Goal: Task Accomplishment & Management: Manage account settings

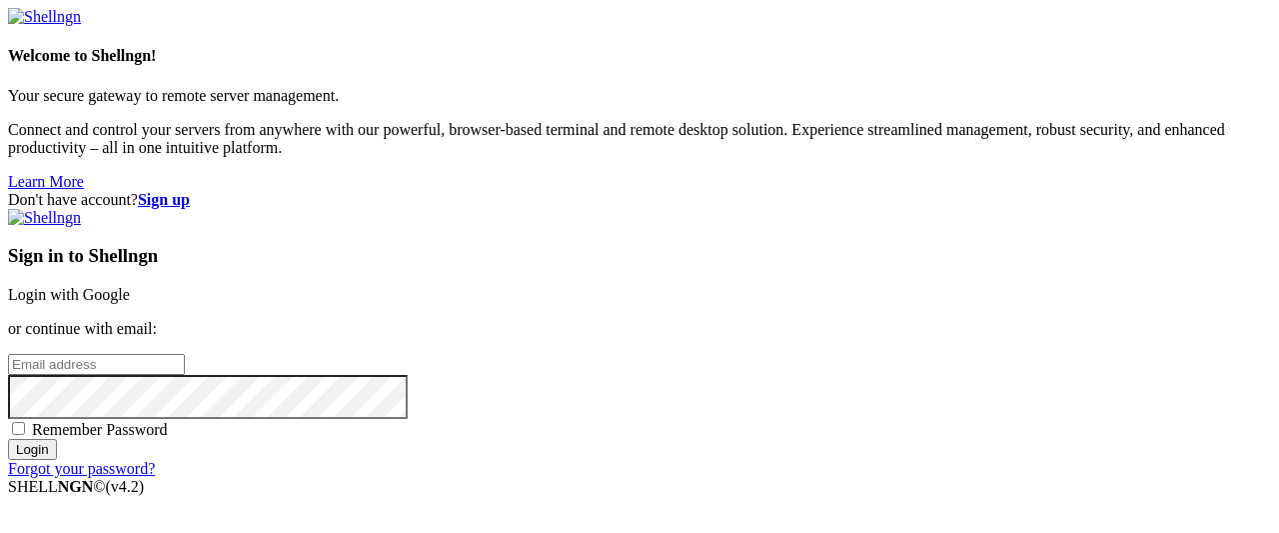
click at [185, 354] on input "email" at bounding box center [96, 364] width 177 height 21
type input "anikettomar98@gmail.com"
click at [57, 460] on input "Login" at bounding box center [32, 449] width 49 height 21
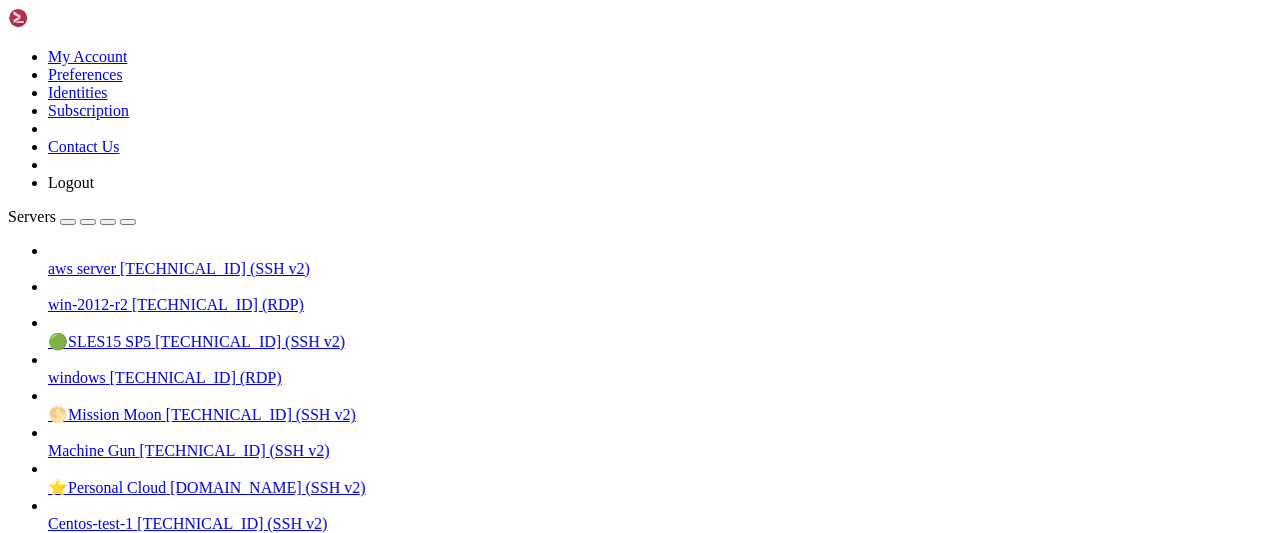
click at [116, 260] on span "aws server" at bounding box center [82, 268] width 68 height 17
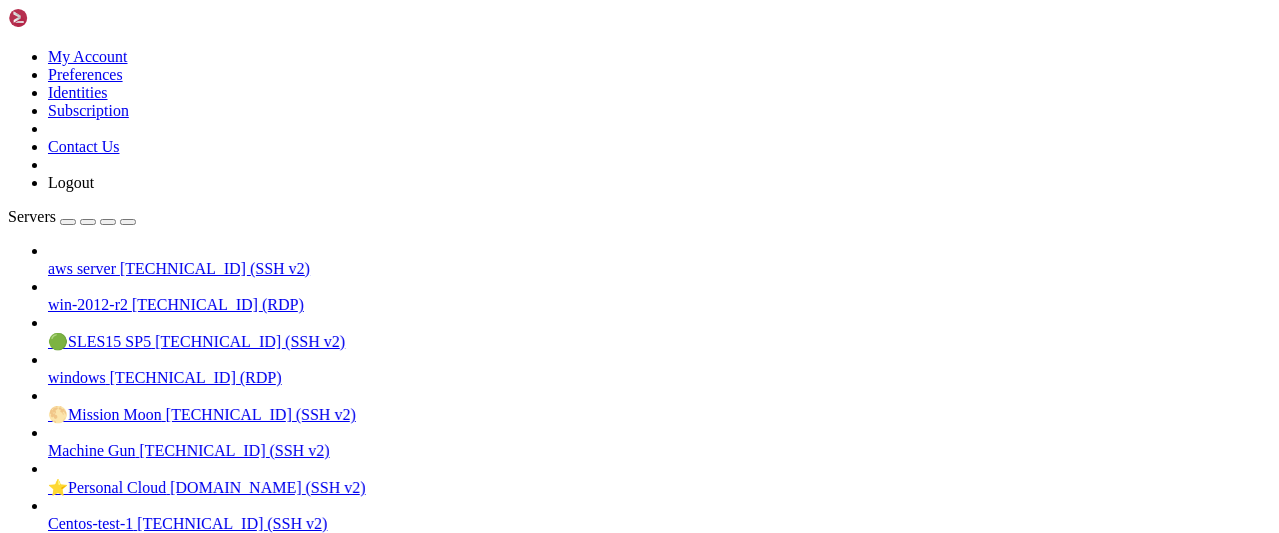
drag, startPoint x: 110, startPoint y: 1773, endPoint x: 360, endPoint y: 1976, distance: 321.7
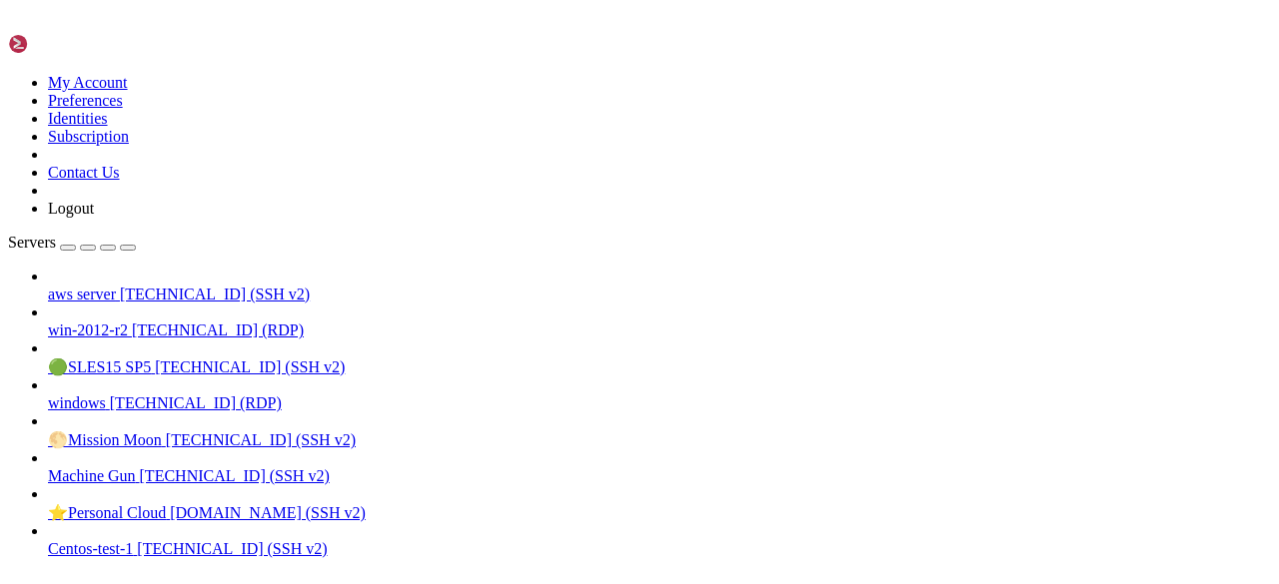
scroll to position [883, 0]
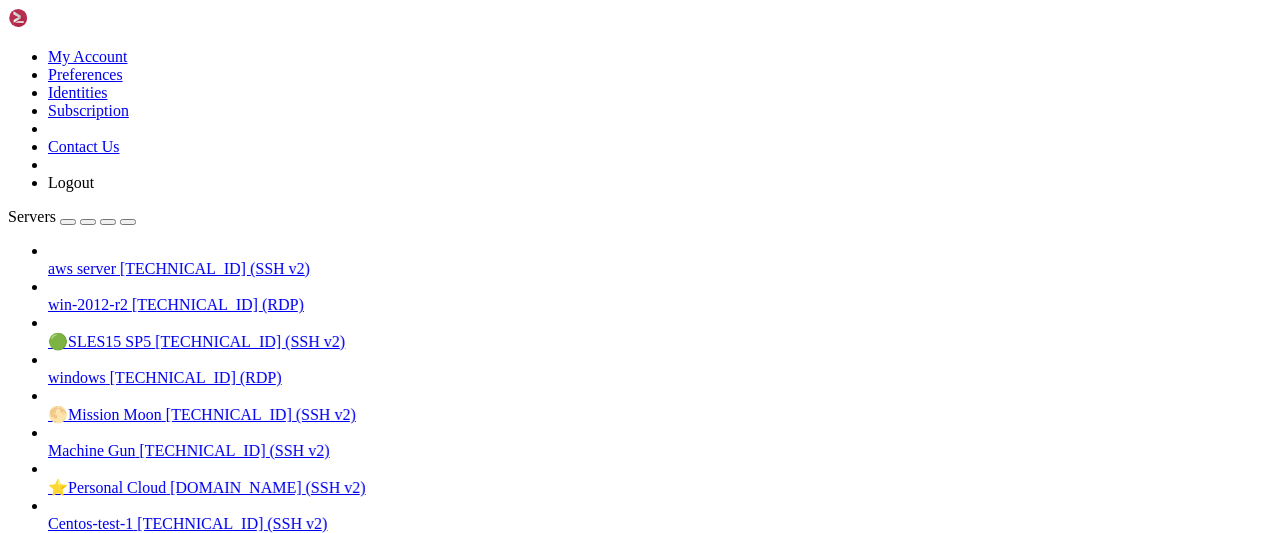
drag, startPoint x: 18, startPoint y: 2019, endPoint x: 188, endPoint y: 2116, distance: 195.5
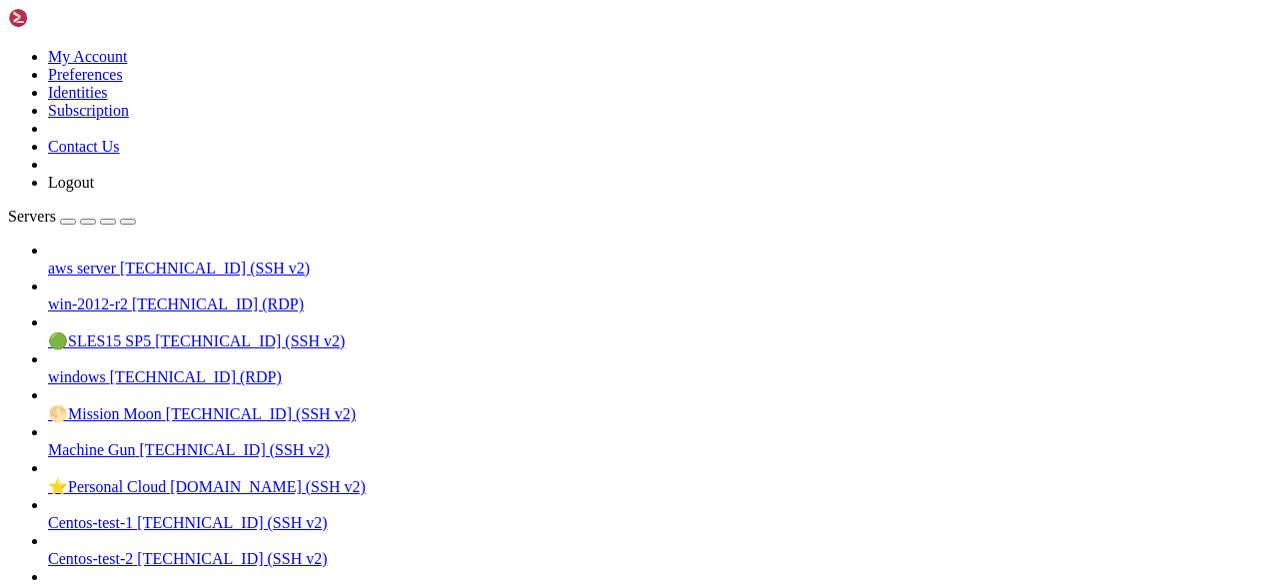
scroll to position [832, 0]
drag, startPoint x: 14, startPoint y: 1784, endPoint x: 164, endPoint y: 2141, distance: 386.9
drag, startPoint x: 14, startPoint y: 1749, endPoint x: 177, endPoint y: 2165, distance: 446.4
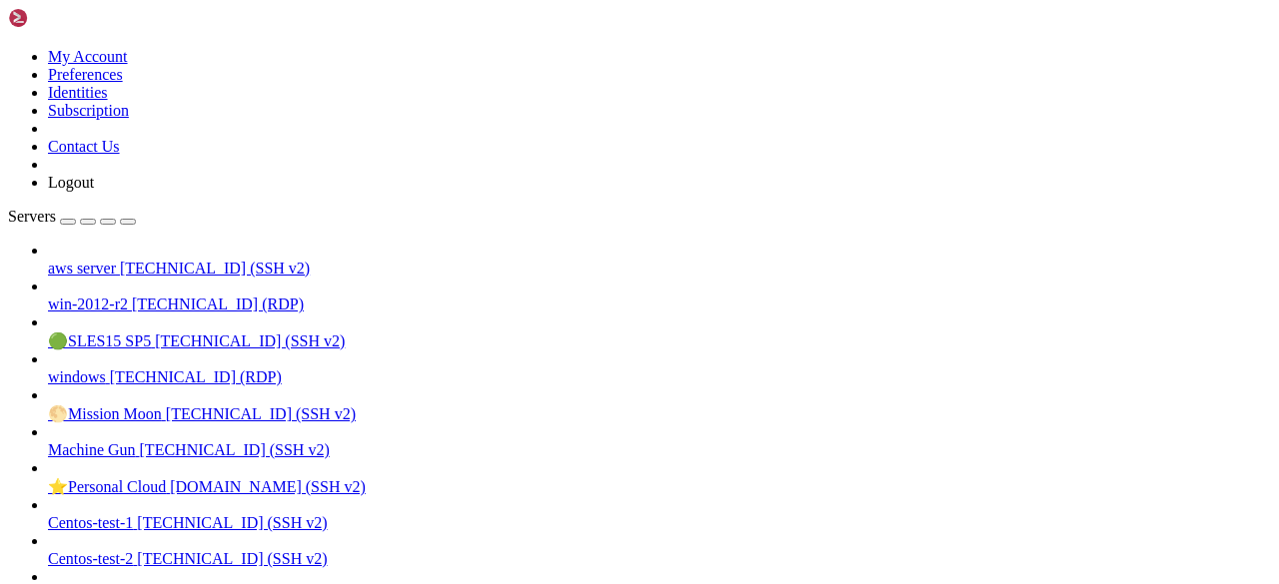
scroll to position [900, 0]
drag, startPoint x: 16, startPoint y: 2087, endPoint x: 744, endPoint y: 2161, distance: 732.1
copy div "ec2-user@ip-172-31-30-110:~> ./lock_chain.sh psql: error: connection to server …"
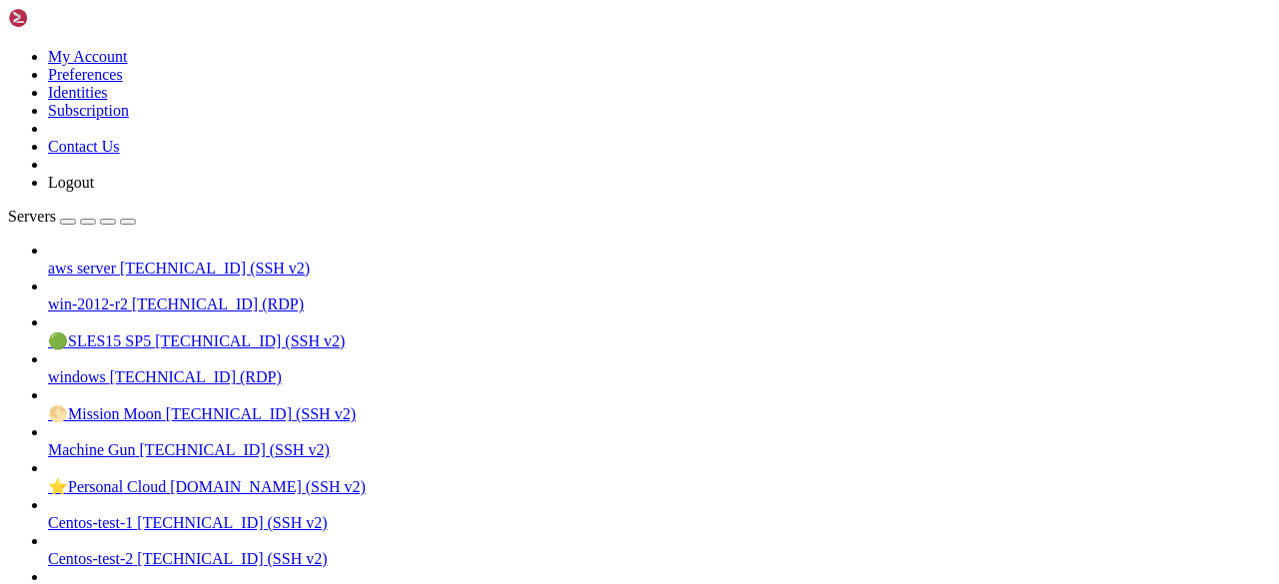
drag, startPoint x: 613, startPoint y: 1737, endPoint x: 274, endPoint y: 1842, distance: 355.5
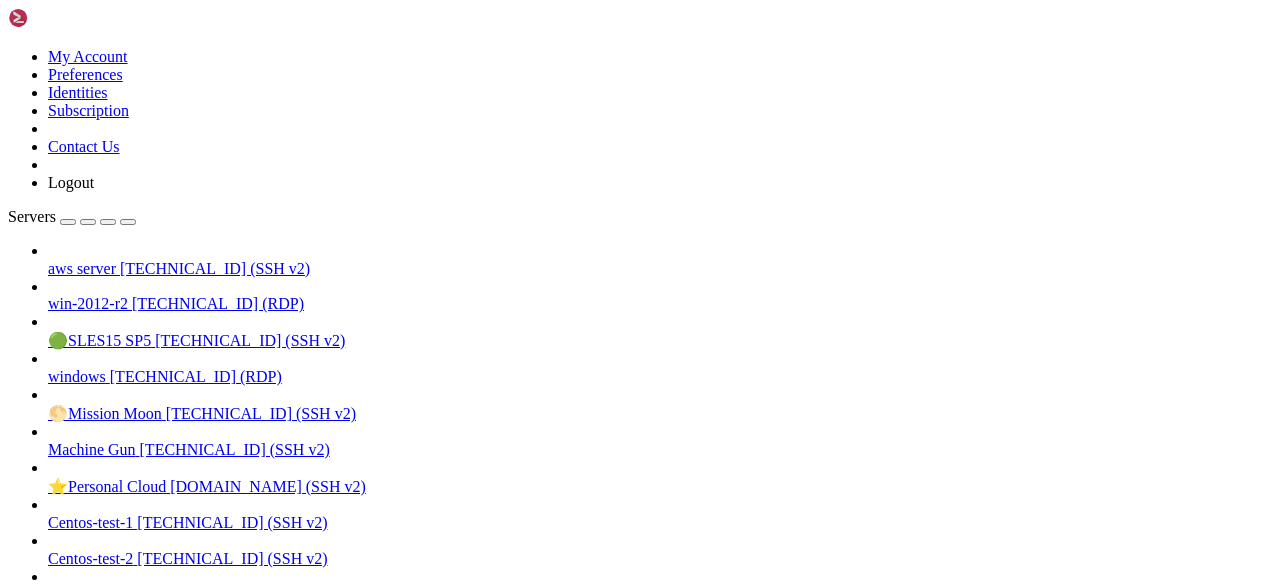
drag, startPoint x: 20, startPoint y: 1756, endPoint x: 339, endPoint y: 1994, distance: 397.6
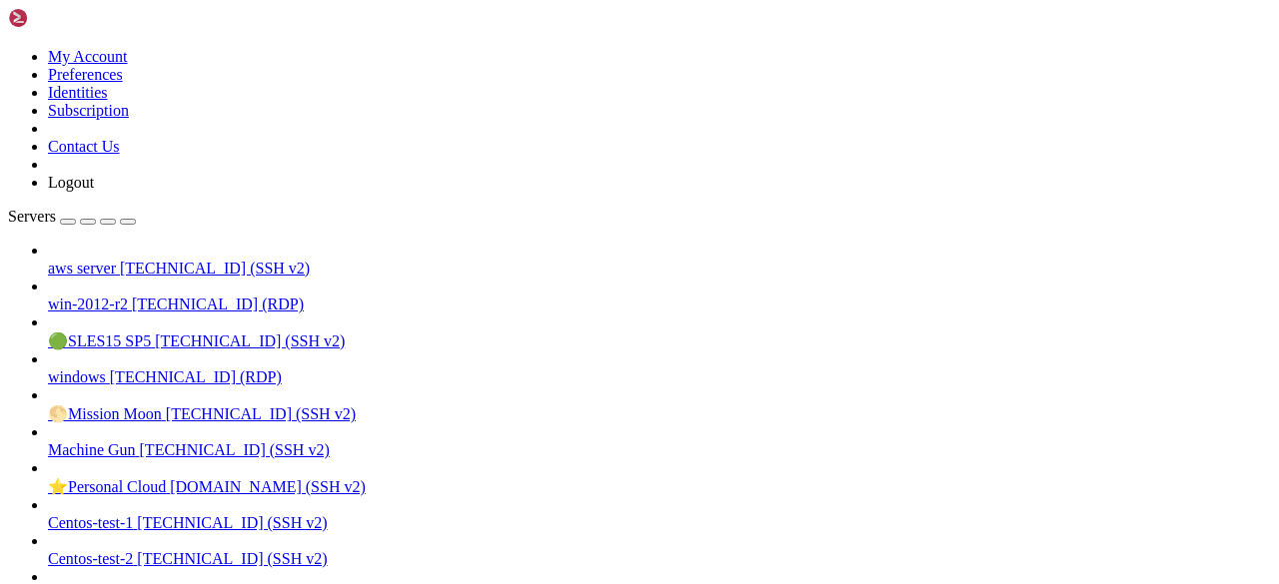
scroll to position [4280, 0]
click at [116, 260] on span "aws server" at bounding box center [82, 268] width 68 height 17
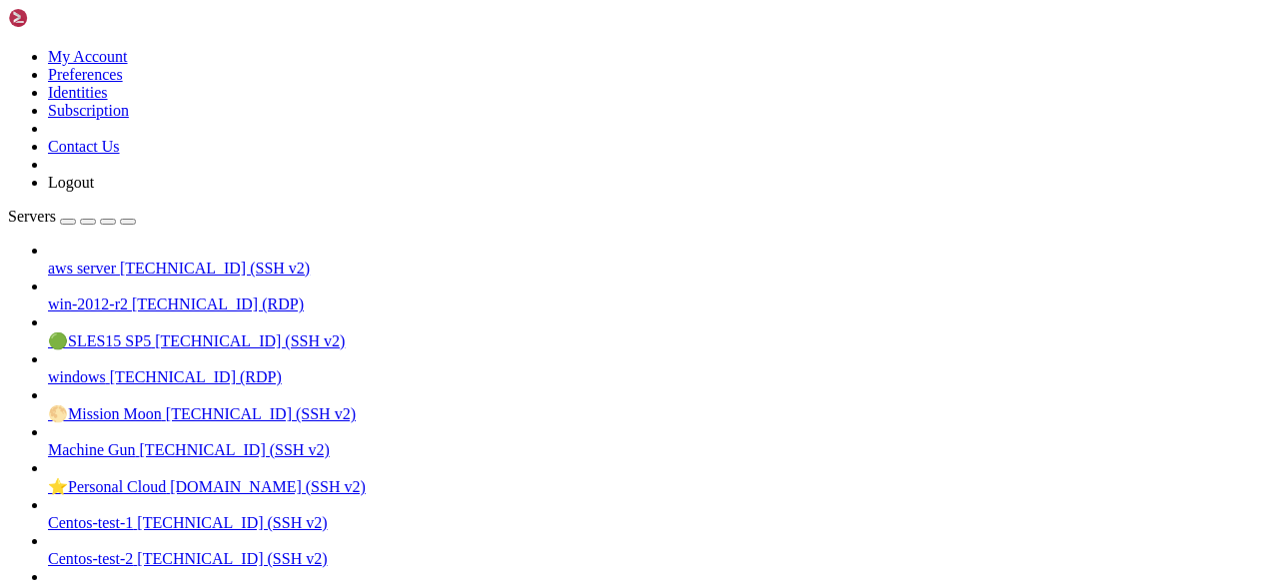
click at [144, 260] on span "[TECHNICAL_ID] (SSH v2)" at bounding box center [215, 268] width 190 height 17
click at [116, 260] on span "aws server" at bounding box center [82, 268] width 68 height 17
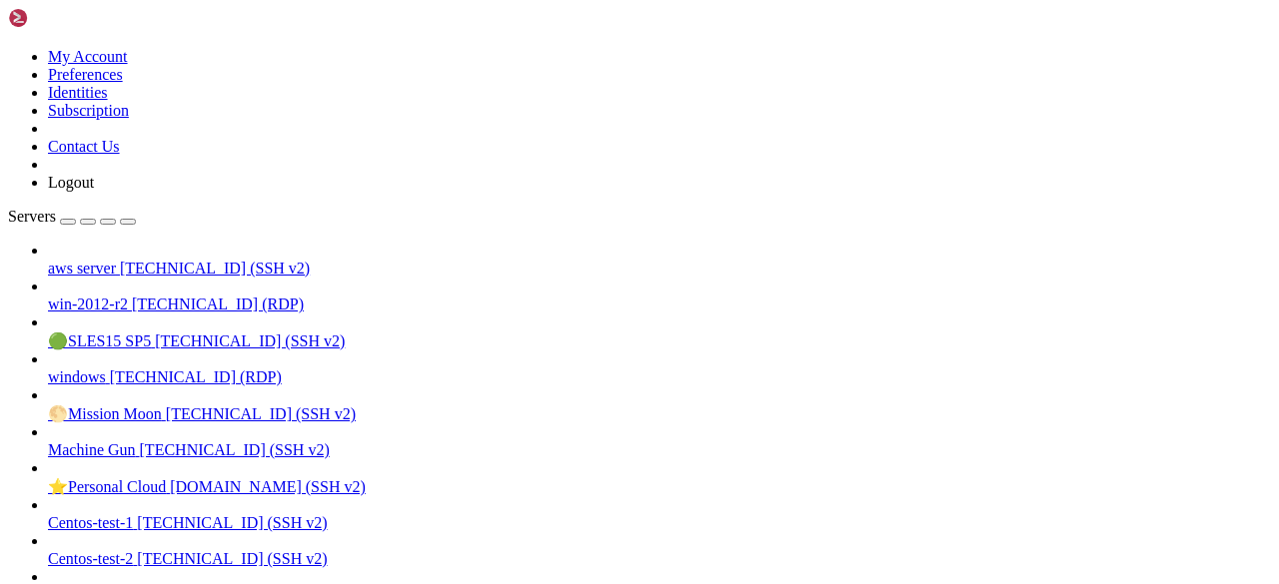
click at [116, 260] on span "aws server" at bounding box center [82, 268] width 68 height 17
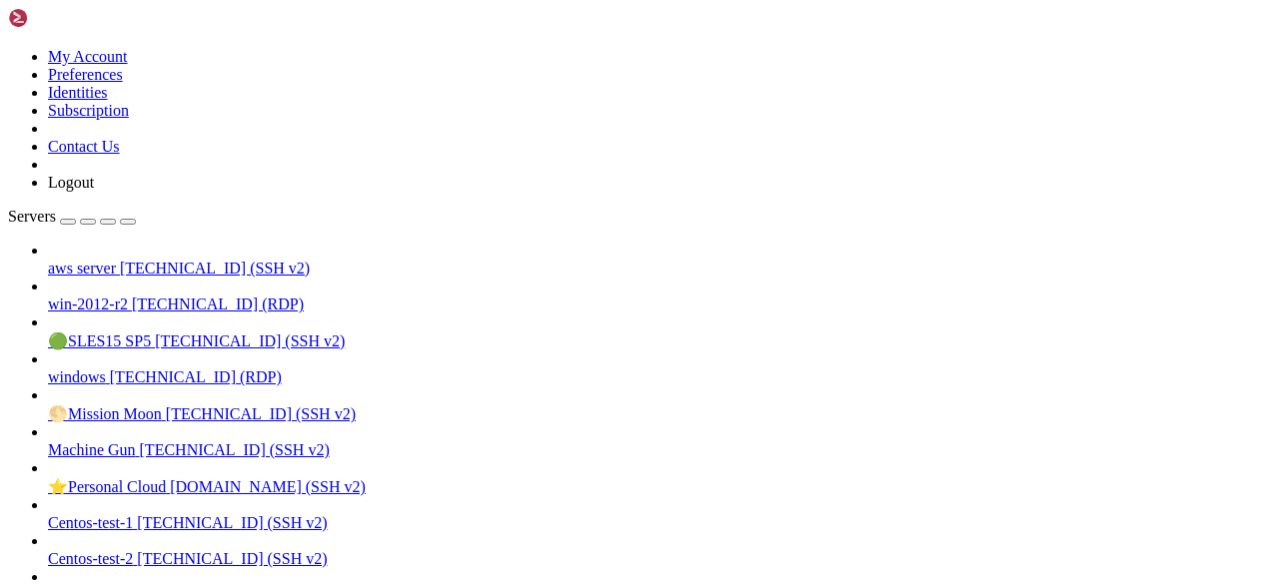
click at [8, 48] on link at bounding box center [8, 48] width 0 height 0
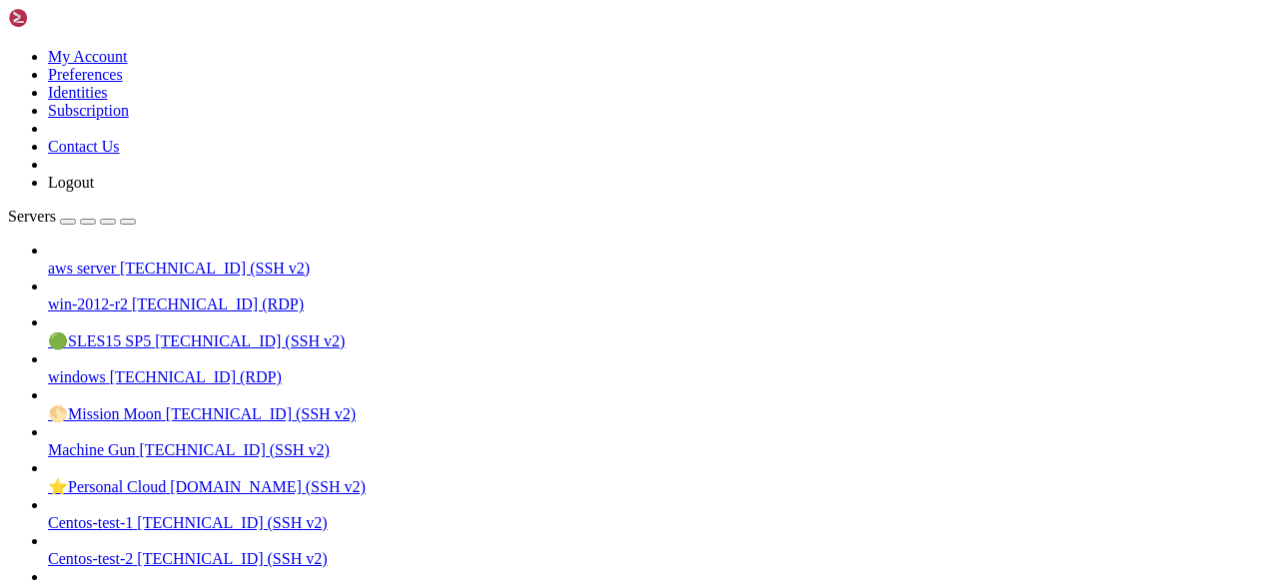
click at [42, 31] on link at bounding box center [65, 22] width 115 height 17
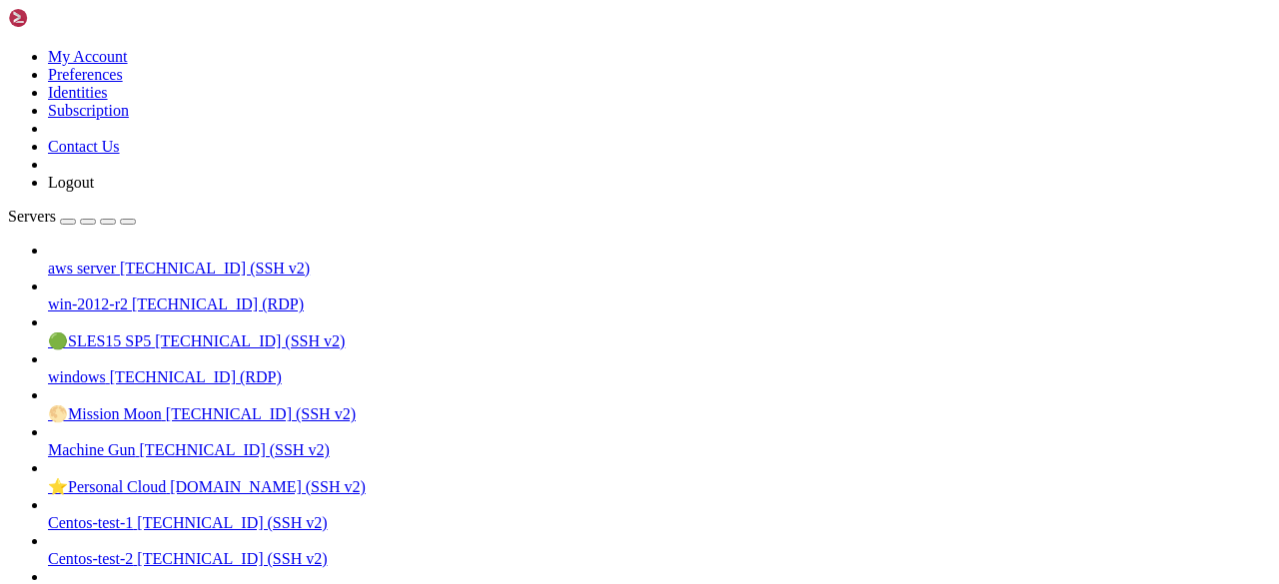
click at [8, 48] on icon at bounding box center [8, 48] width 0 height 0
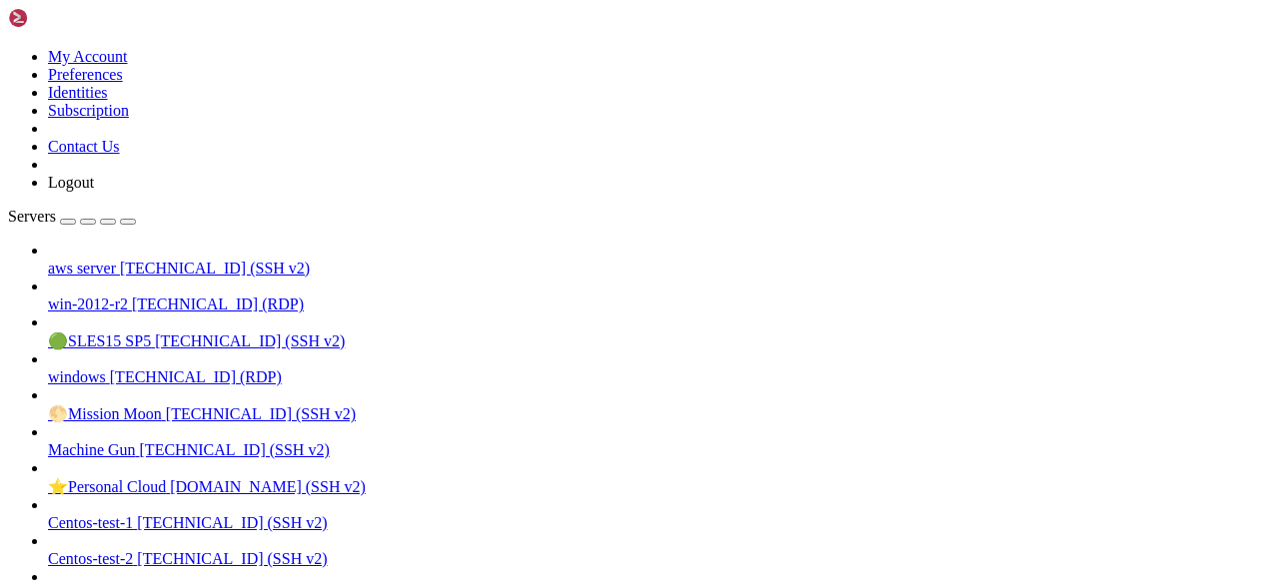
click at [8, 48] on icon at bounding box center [8, 48] width 0 height 0
click at [28, 208] on span "Servers" at bounding box center [32, 216] width 48 height 17
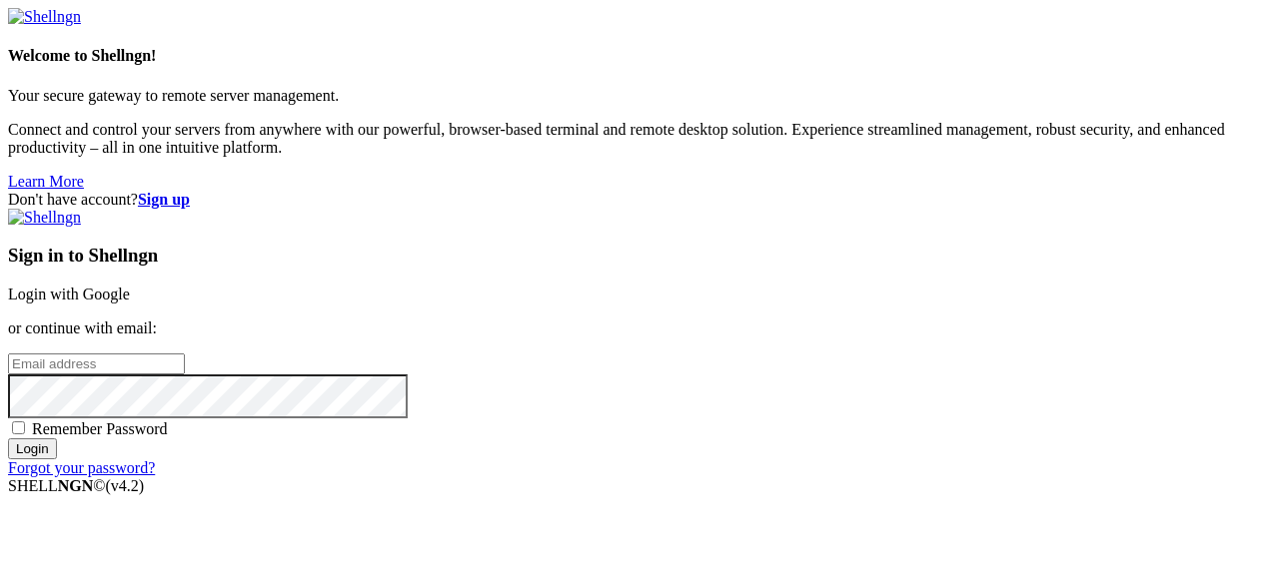
click at [185, 354] on input "email" at bounding box center [96, 364] width 177 height 21
type input "[EMAIL_ADDRESS][DOMAIN_NAME]"
click at [57, 460] on input "Login" at bounding box center [32, 449] width 49 height 21
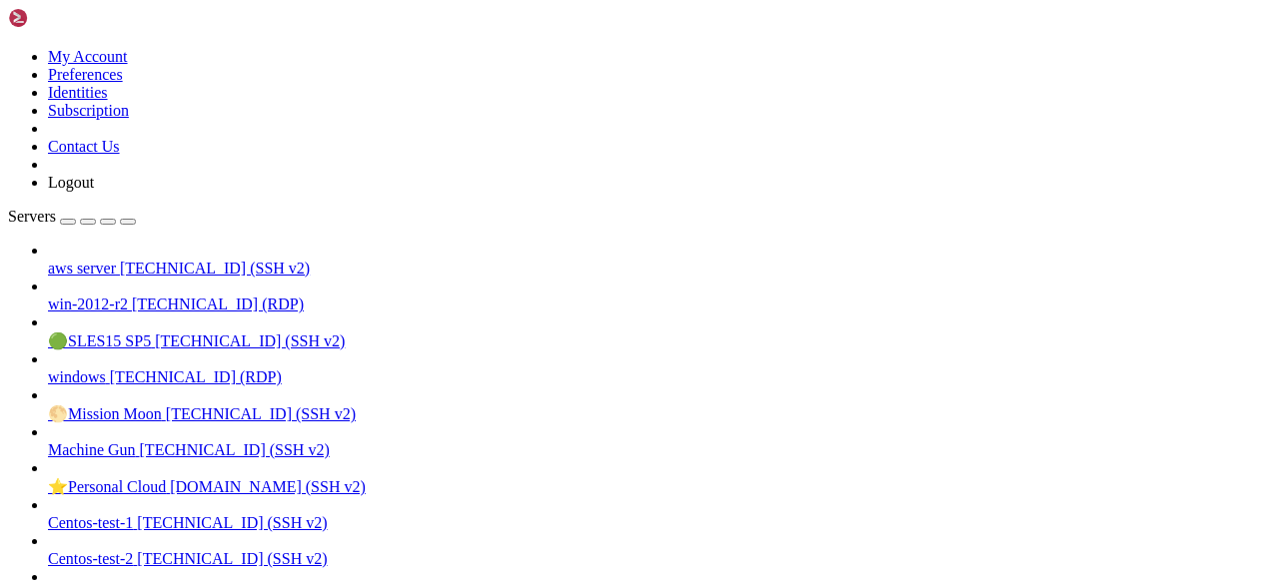
scroll to position [4280, 0]
click at [127, 260] on span "[TECHNICAL_ID] (SSH v2)" at bounding box center [215, 268] width 190 height 17
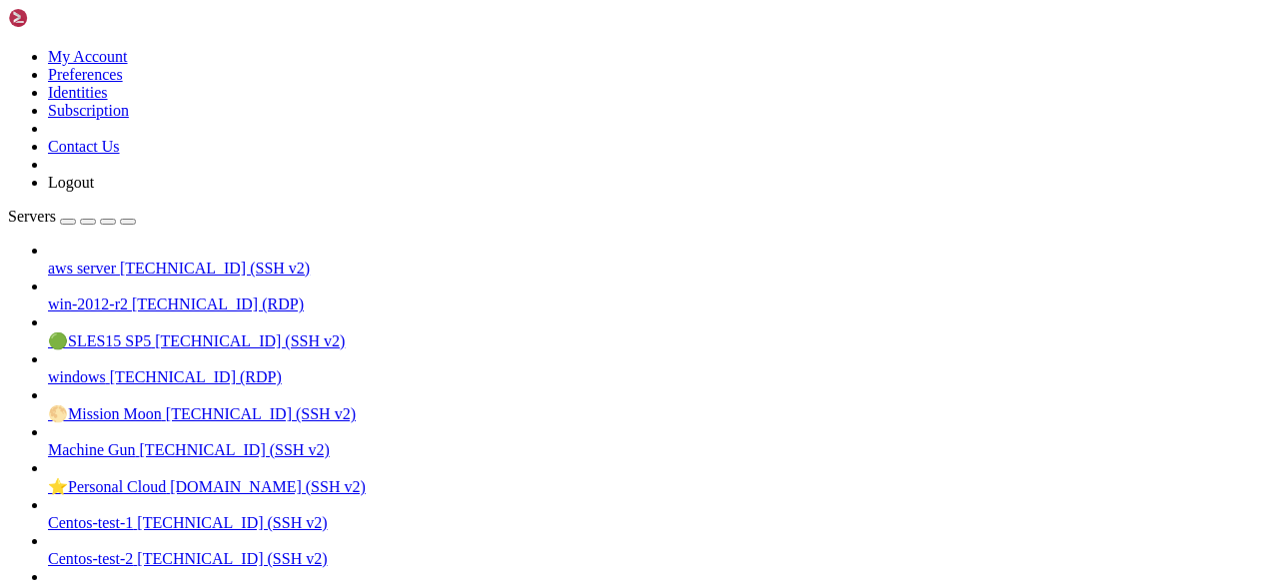
click at [127, 260] on span "[TECHNICAL_ID] (SSH v2)" at bounding box center [215, 268] width 190 height 17
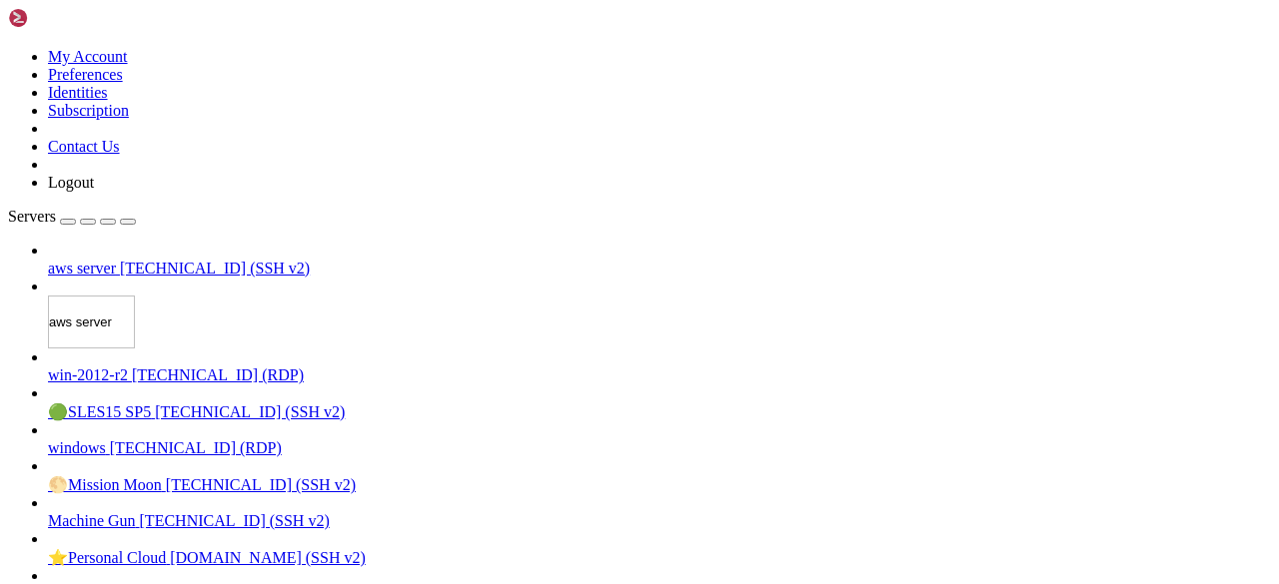
click at [132, 296] on input "aws server" at bounding box center [91, 322] width 87 height 53
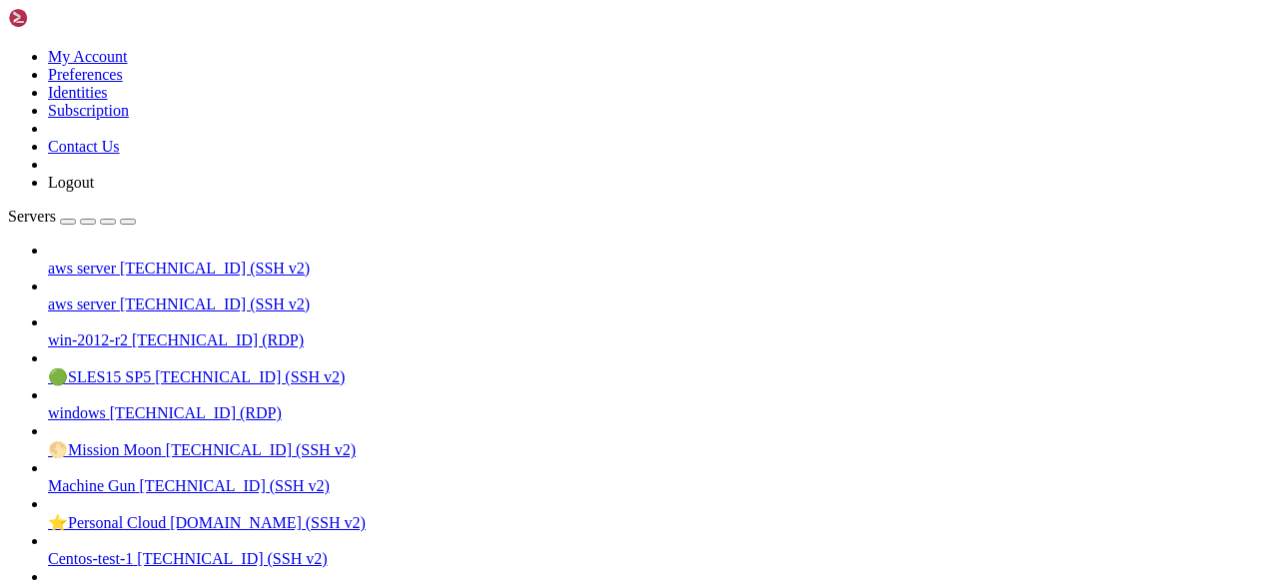
click at [116, 296] on span "aws server" at bounding box center [82, 304] width 68 height 17
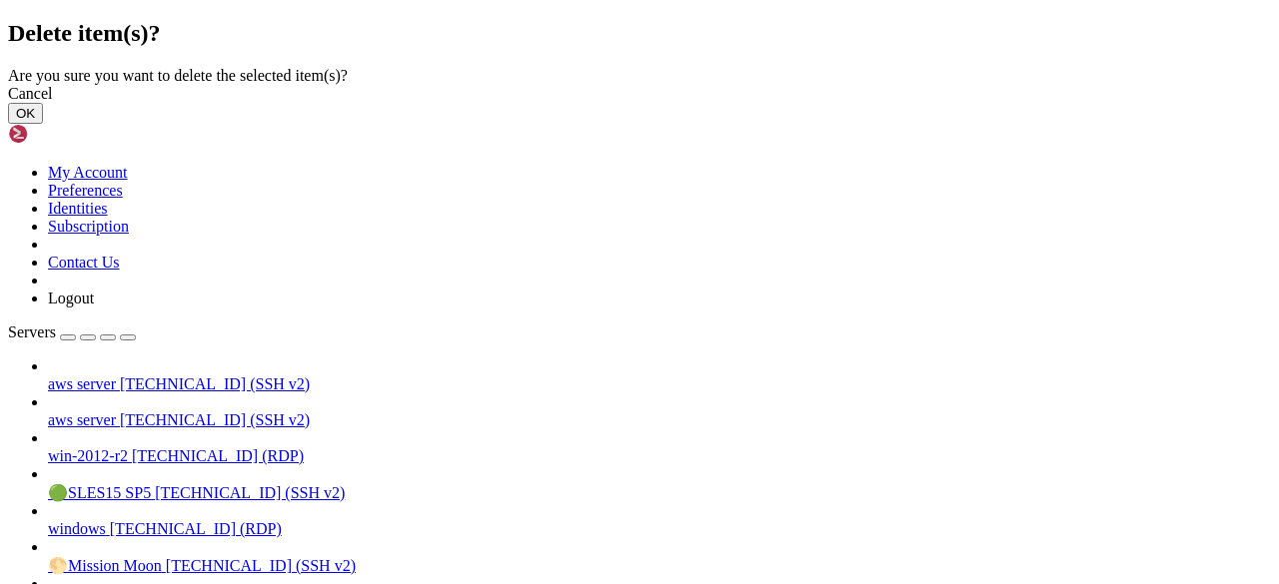
click at [43, 124] on button "OK" at bounding box center [25, 113] width 35 height 21
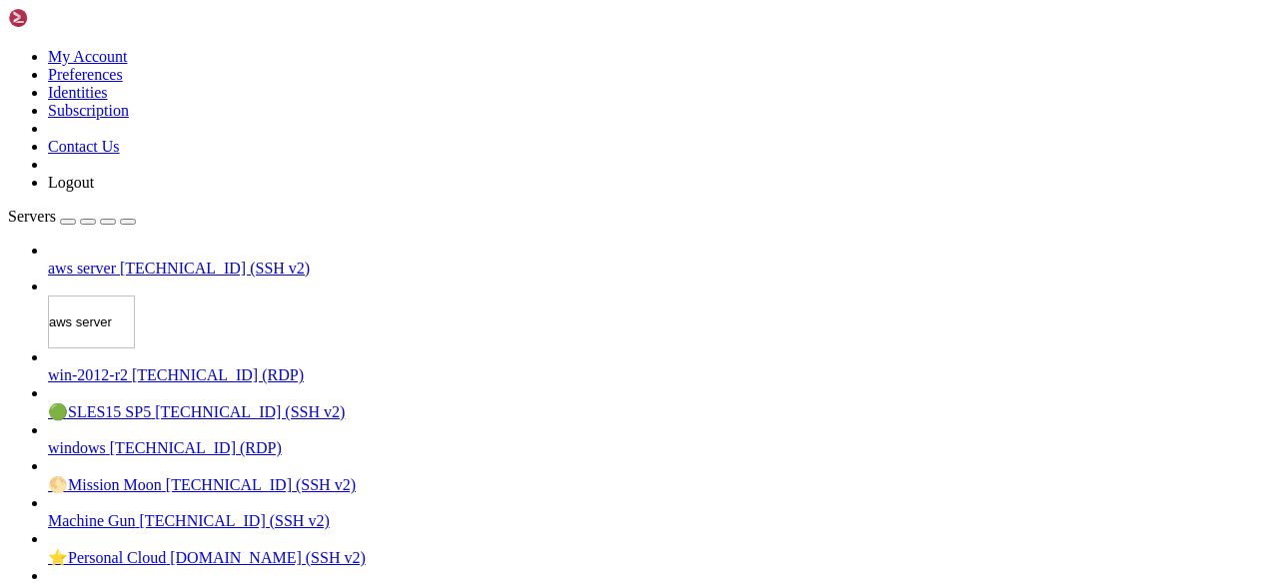
click at [130, 296] on input "aws server" at bounding box center [91, 322] width 87 height 53
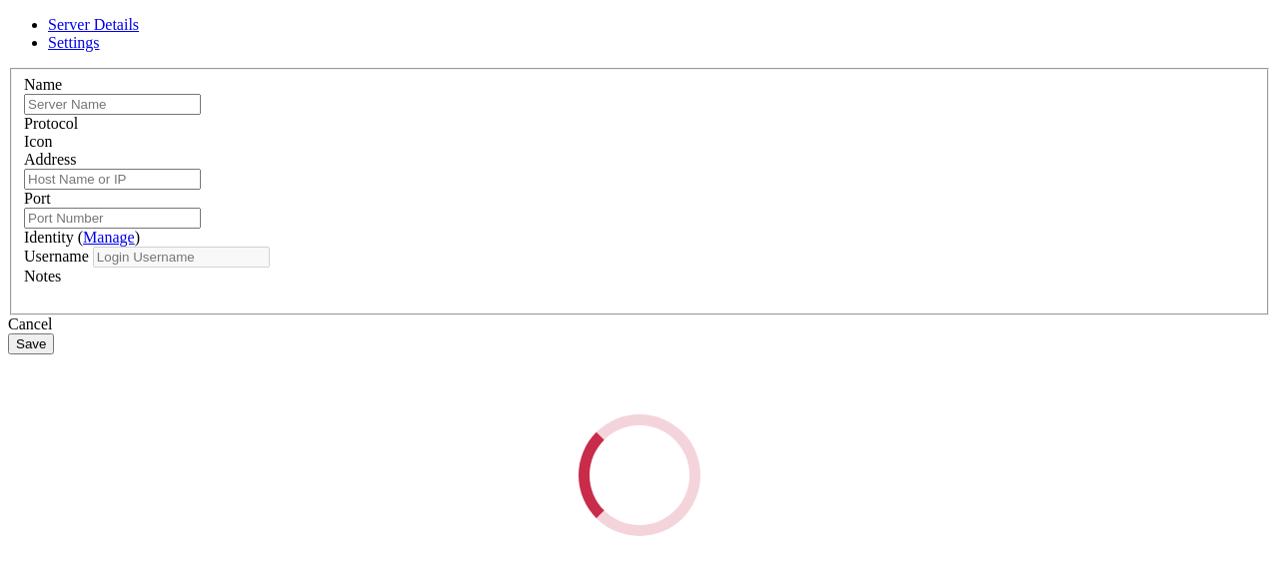
type input "aws server"
type input "[TECHNICAL_ID]"
type input "22"
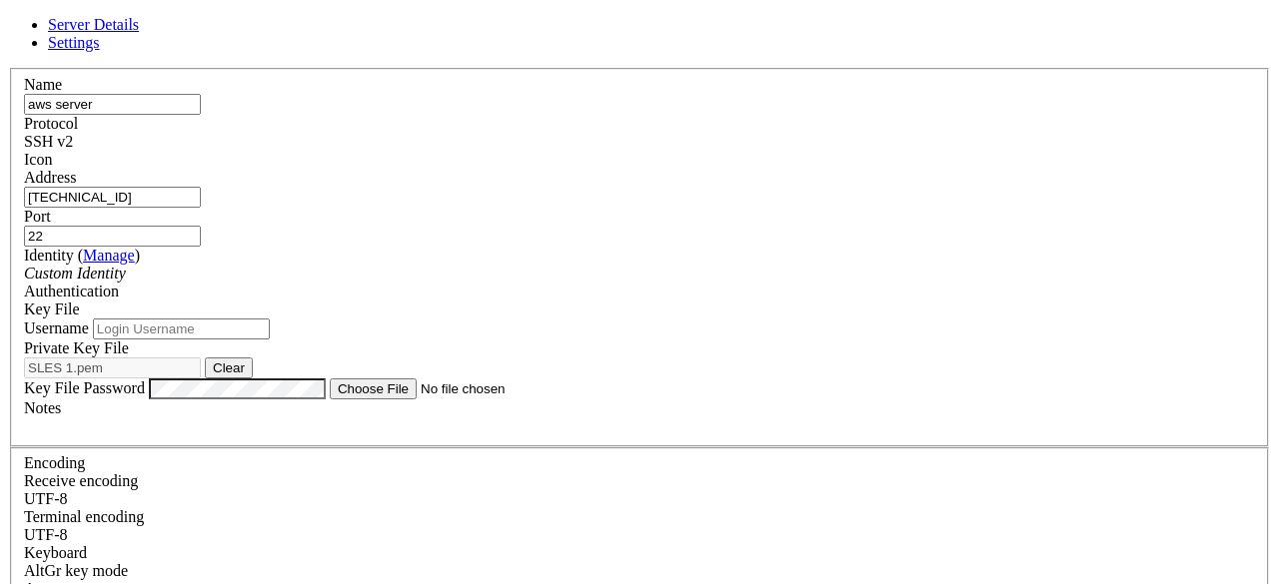
type input "ec2-user"
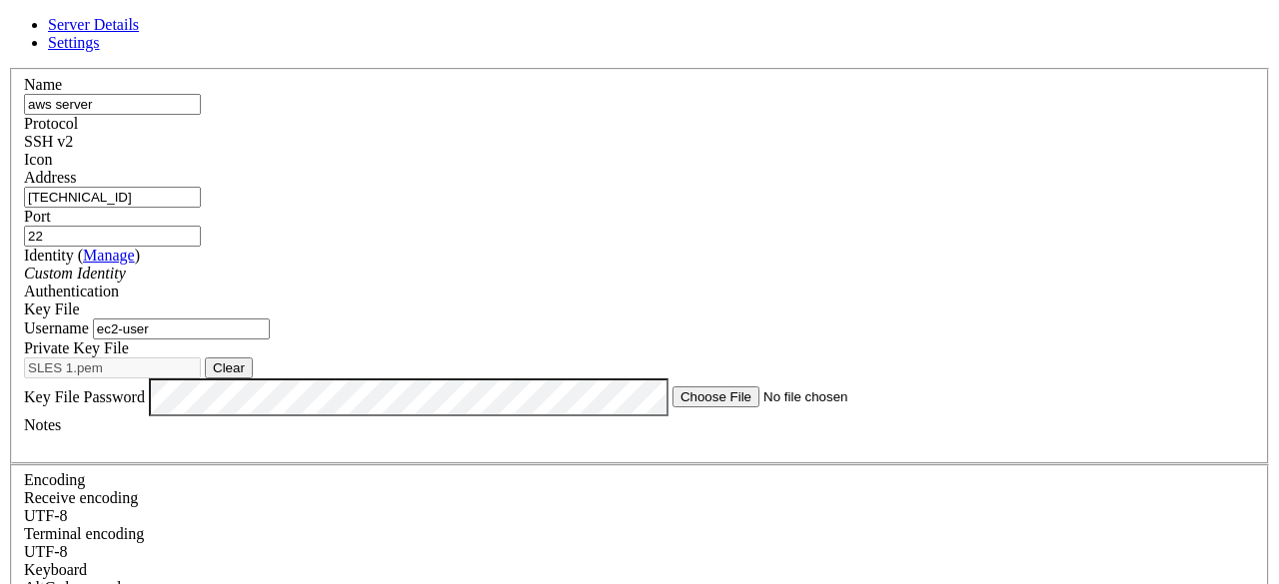
scroll to position [134, 0]
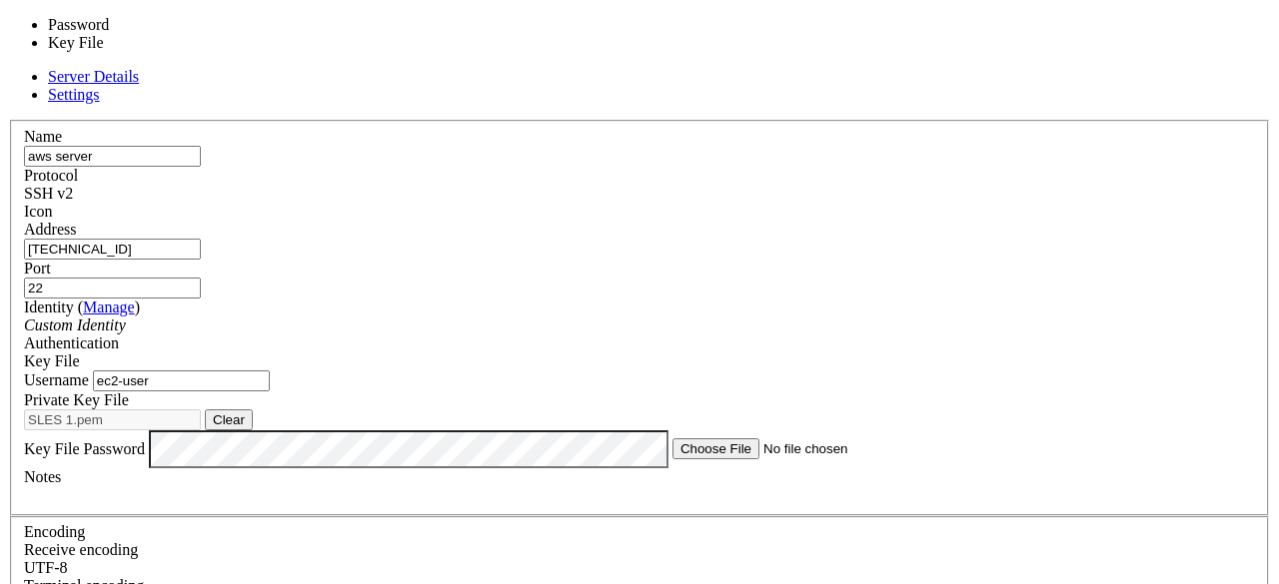
click at [80, 353] on span at bounding box center [80, 361] width 0 height 17
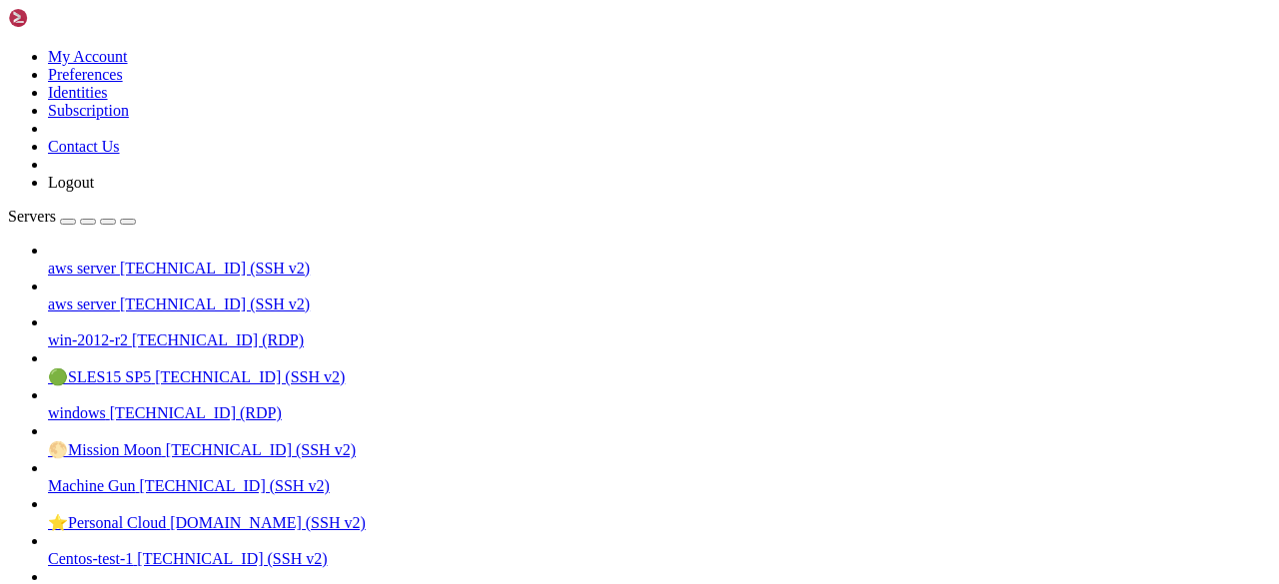
click at [156, 296] on span "[TECHNICAL_ID] (SSH v2)" at bounding box center [215, 304] width 190 height 17
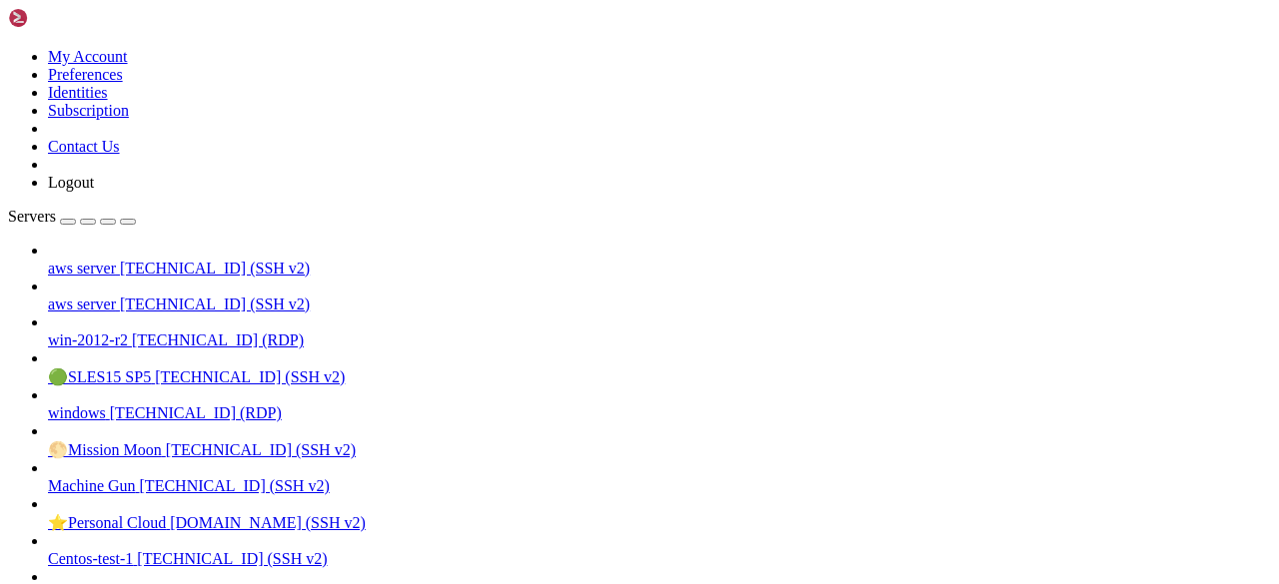
scroll to position [4229, 0]
click at [8, 48] on icon at bounding box center [8, 48] width 0 height 0
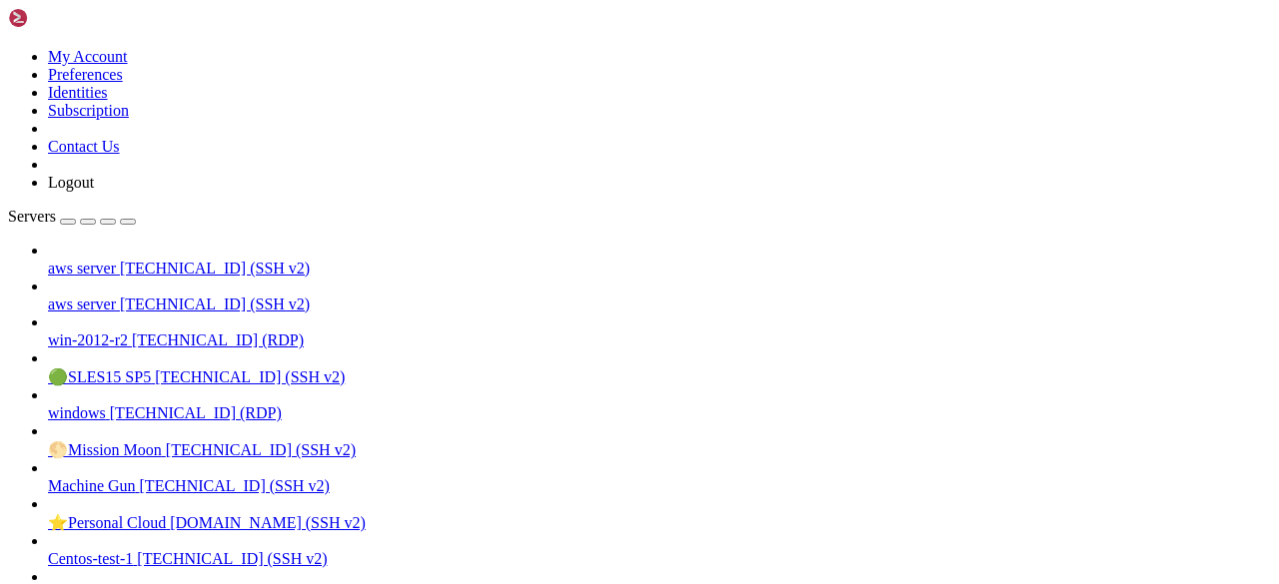
drag, startPoint x: 965, startPoint y: 2415, endPoint x: 660, endPoint y: 2092, distance: 443.8
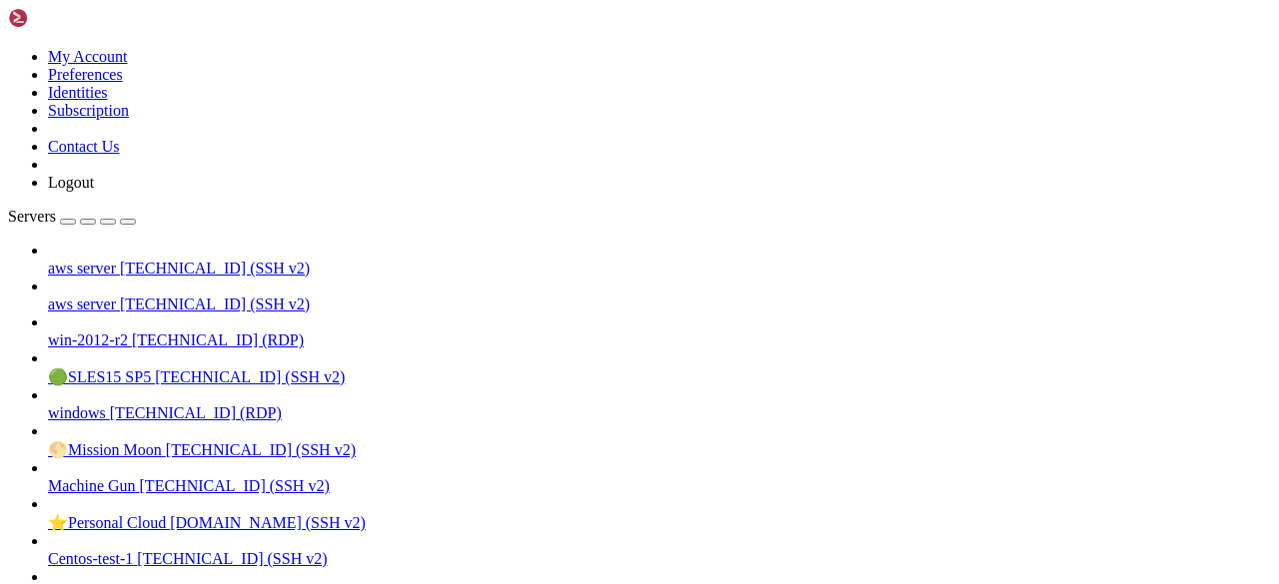
scroll to position [3142, 0]
